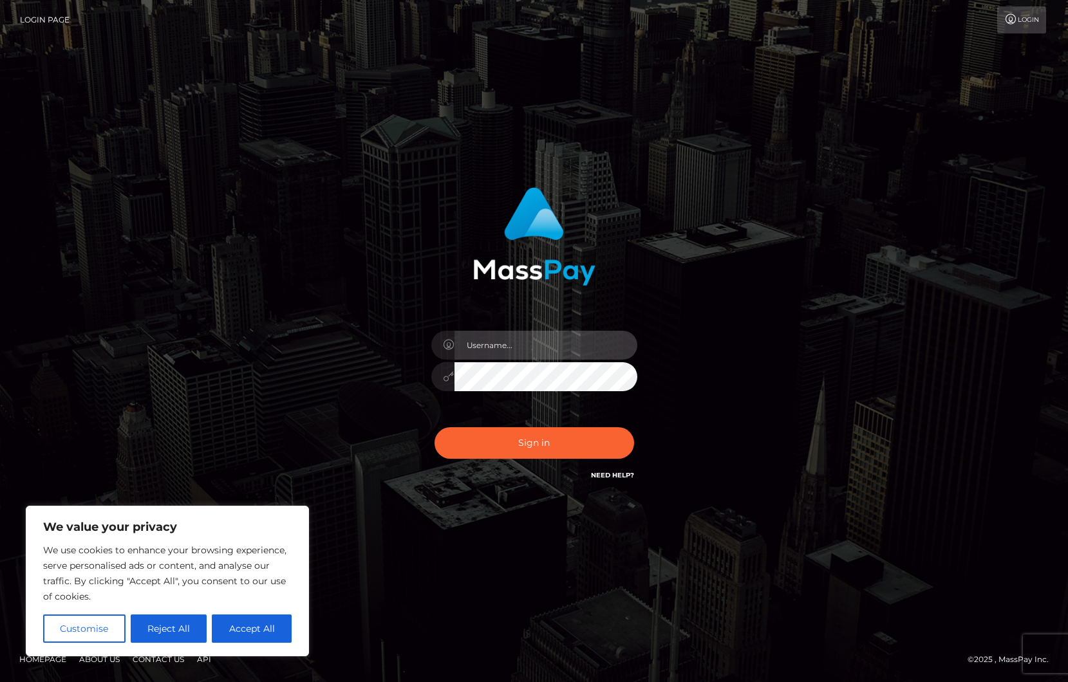
click at [546, 352] on input "text" at bounding box center [545, 345] width 183 height 29
type input "ollieAN.fanvue"
click at [536, 346] on input "text" at bounding box center [545, 345] width 183 height 29
type input "ollieAN.fanvue"
